Goal: Transaction & Acquisition: Subscribe to service/newsletter

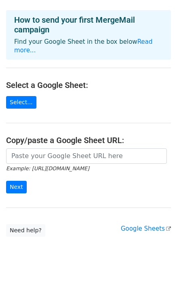
scroll to position [38, 0]
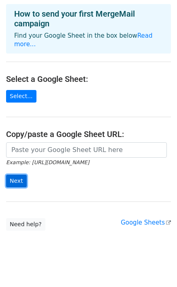
click at [17, 174] on input "Next" at bounding box center [16, 180] width 21 height 13
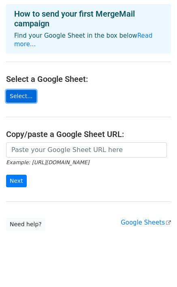
click at [26, 90] on link "Select..." at bounding box center [21, 96] width 30 height 13
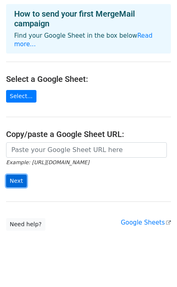
click at [15, 174] on input "Next" at bounding box center [16, 180] width 21 height 13
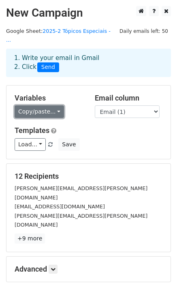
click at [53, 105] on link "Copy/paste..." at bounding box center [39, 111] width 49 height 13
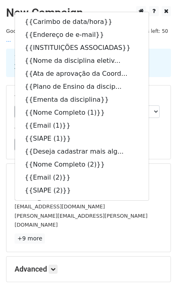
click at [150, 138] on div "Load... No templates saved Save" at bounding box center [89, 144] width 160 height 13
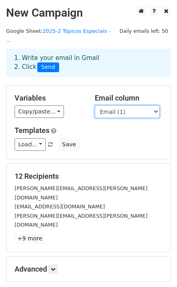
click at [133, 105] on select "Carimbo de data/hora Endereço de e-mail INSTITUIÇÕES ASSOCIADAS Nome da discipl…" at bounding box center [127, 111] width 65 height 13
click at [95, 105] on select "Carimbo de data/hora Endereço de e-mail INSTITUIÇÕES ASSOCIADAS Nome da discipl…" at bounding box center [127, 111] width 65 height 13
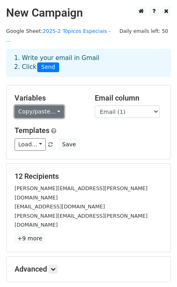
click at [56, 105] on link "Copy/paste..." at bounding box center [39, 111] width 49 height 13
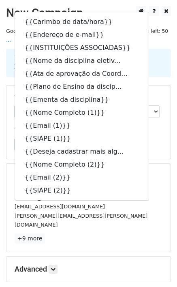
click at [155, 138] on div "Load... No templates saved Save" at bounding box center [89, 144] width 160 height 13
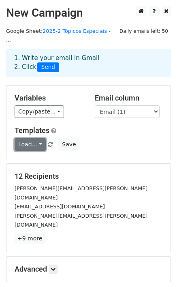
click at [38, 138] on link "Load..." at bounding box center [30, 144] width 31 height 13
click at [110, 138] on div "Load... No templates saved Save" at bounding box center [89, 144] width 160 height 13
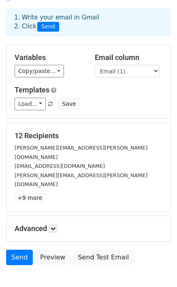
scroll to position [60, 0]
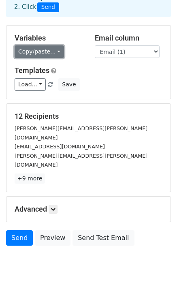
click at [55, 45] on link "Copy/paste..." at bounding box center [39, 51] width 49 height 13
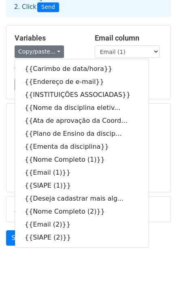
click at [153, 173] on p "+9 more" at bounding box center [89, 178] width 148 height 10
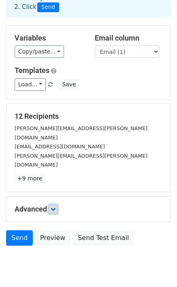
click at [57, 204] on link at bounding box center [53, 208] width 9 height 9
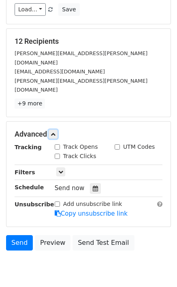
scroll to position [139, 0]
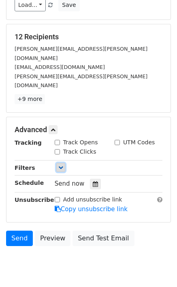
click at [59, 165] on icon at bounding box center [60, 167] width 5 height 5
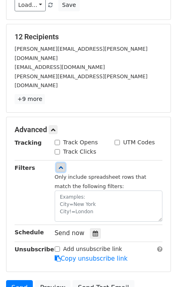
click at [59, 165] on icon at bounding box center [60, 167] width 5 height 5
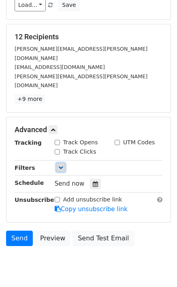
scroll to position [0, 0]
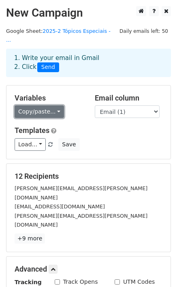
click at [46, 105] on link "Copy/paste..." at bounding box center [39, 111] width 49 height 13
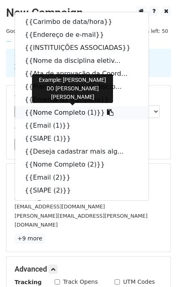
click at [43, 106] on link "{{Nome Completo (1)}}" at bounding box center [82, 112] width 134 height 13
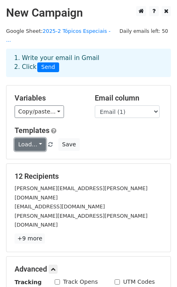
click at [34, 138] on link "Load..." at bounding box center [30, 144] width 31 height 13
click at [114, 138] on div "Load... No templates saved Save" at bounding box center [89, 144] width 160 height 13
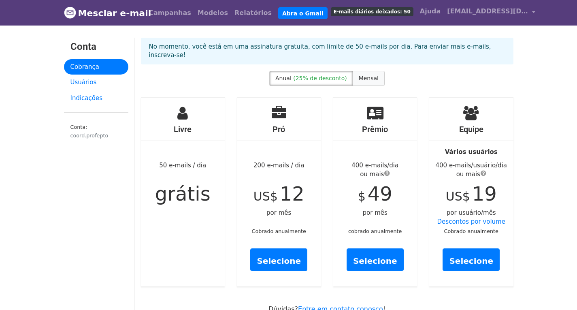
click at [372, 75] on font "Mensal" at bounding box center [369, 78] width 20 height 6
click at [191, 184] on font "grátis" at bounding box center [182, 193] width 55 height 23
click at [186, 110] on icon at bounding box center [182, 113] width 11 height 15
